Goal: Task Accomplishment & Management: Manage account settings

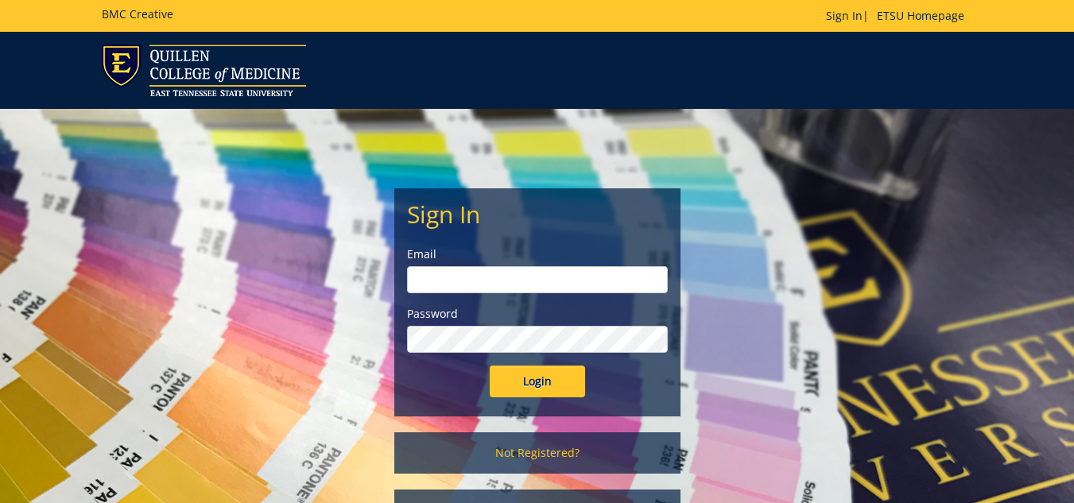
type input "[EMAIL_ADDRESS][DOMAIN_NAME]"
click at [542, 383] on input "Login" at bounding box center [537, 382] width 95 height 32
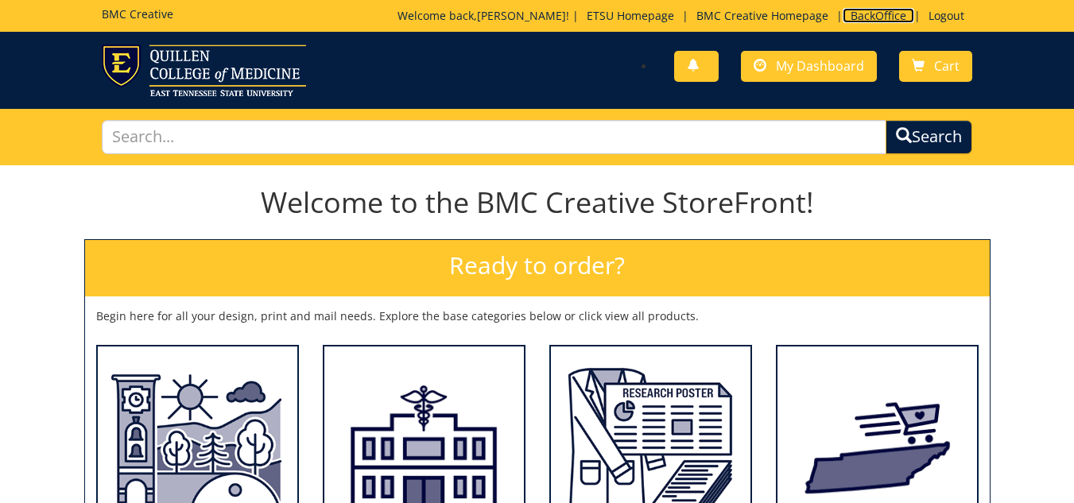
click at [871, 10] on link "BackOffice" at bounding box center [879, 15] width 72 height 15
